Goal: Task Accomplishment & Management: Manage account settings

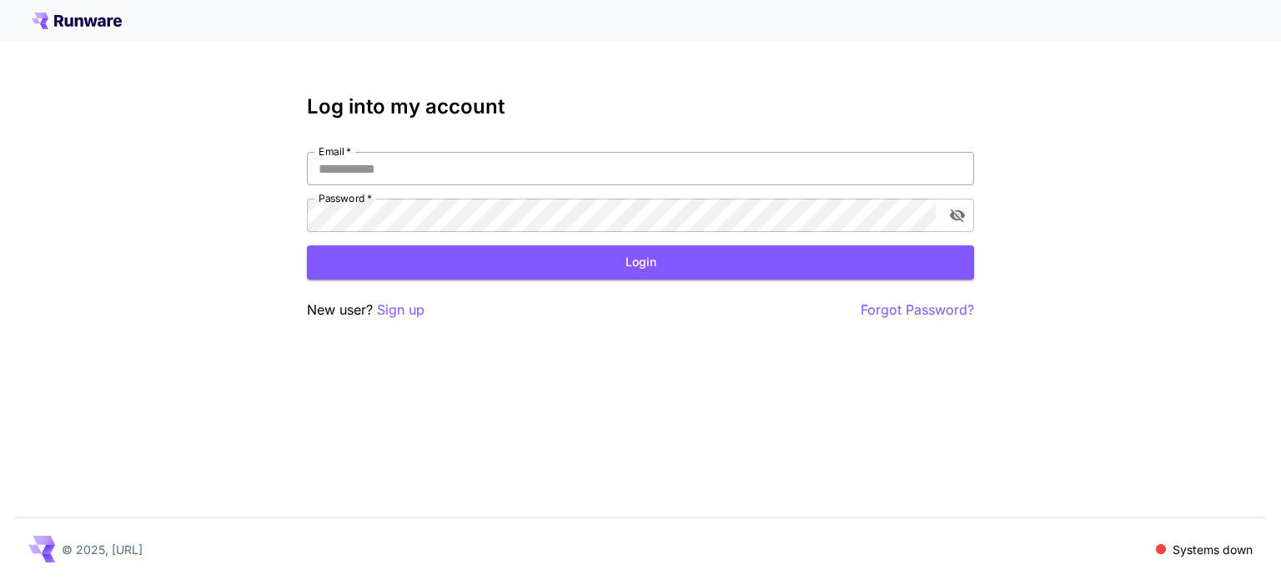
click at [560, 174] on input "Email   *" at bounding box center [640, 168] width 667 height 33
type input "**********"
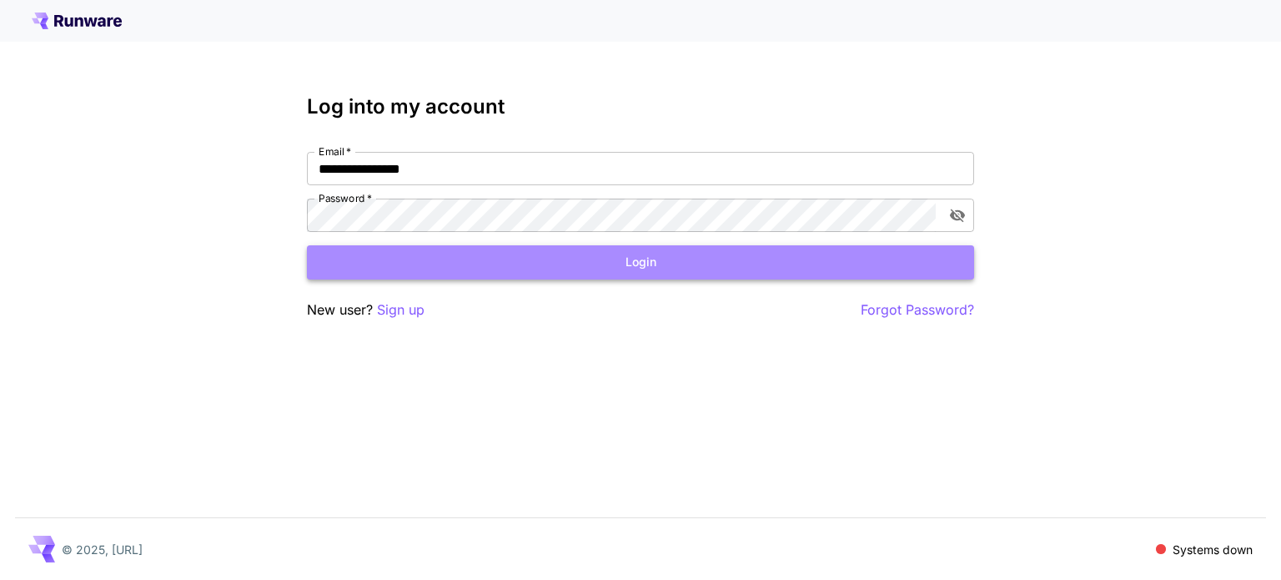
click at [688, 267] on button "Login" at bounding box center [640, 262] width 667 height 34
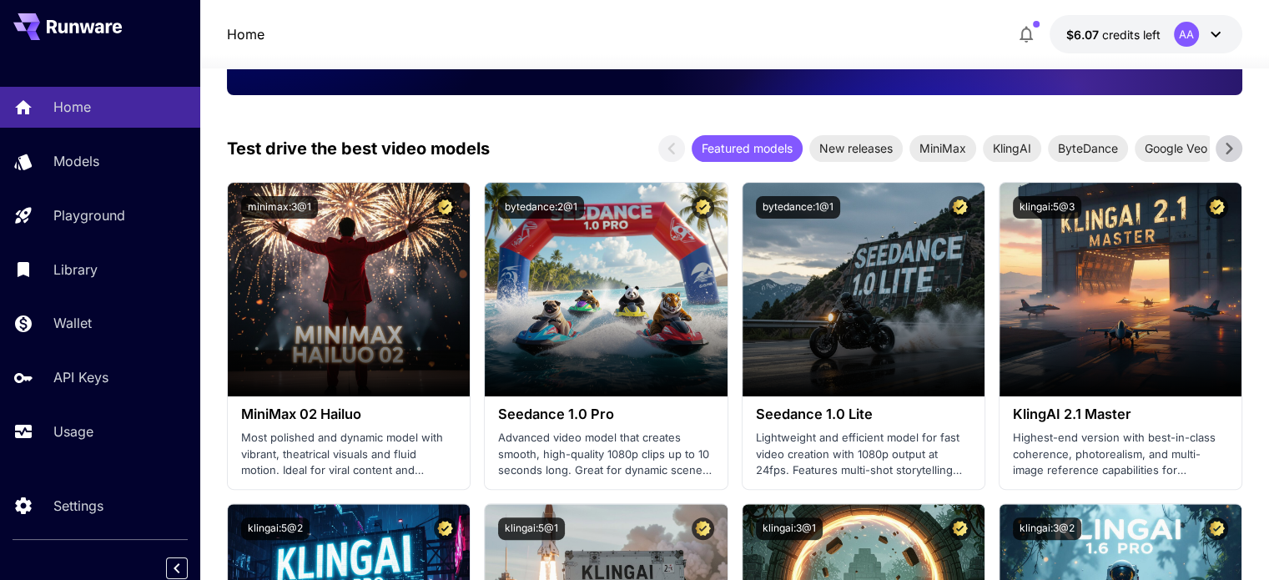
scroll to position [334, 0]
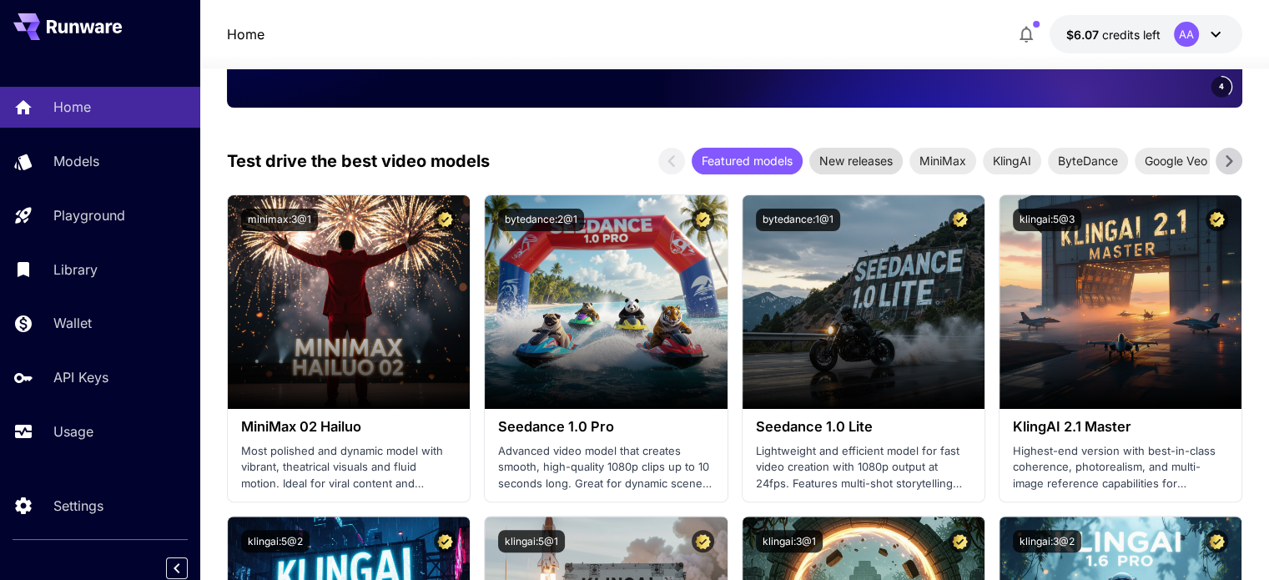
click at [881, 149] on div "New releases" at bounding box center [855, 161] width 93 height 27
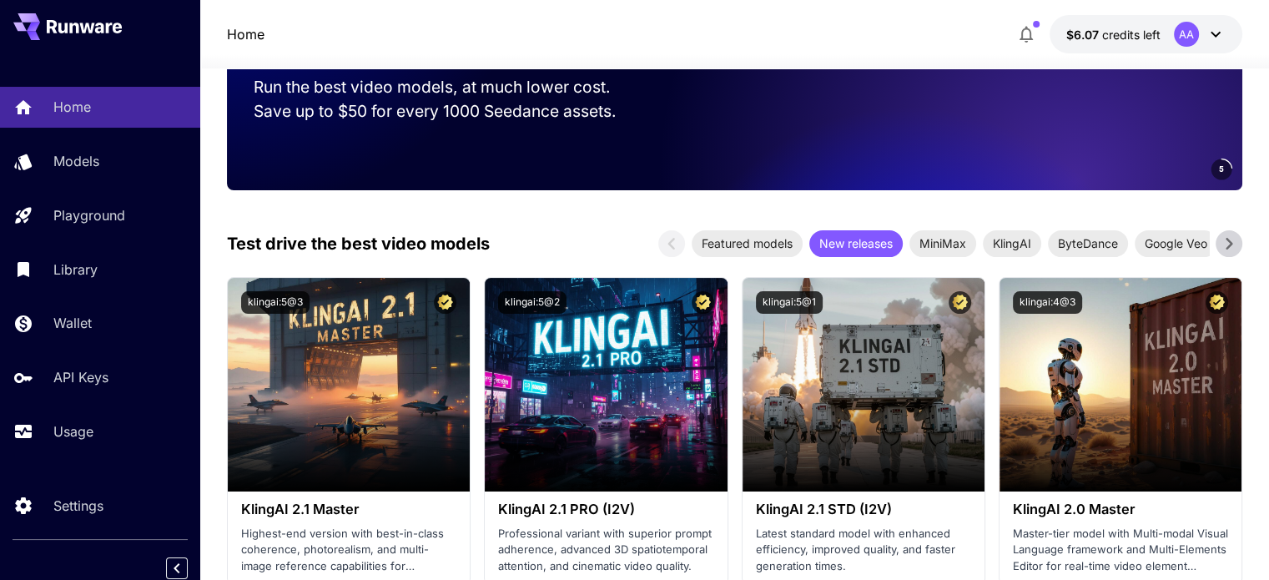
scroll to position [250, 0]
